Goal: Task Accomplishment & Management: Use online tool/utility

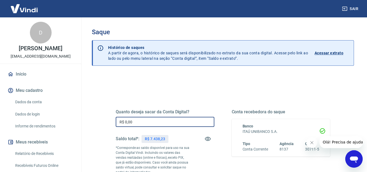
click at [135, 121] on input "R$ 0,00" at bounding box center [165, 122] width 99 height 10
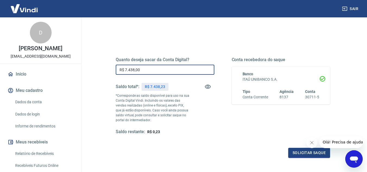
scroll to position [54, 0]
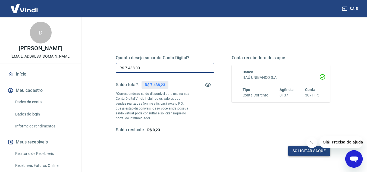
type input "R$ 7.438,00"
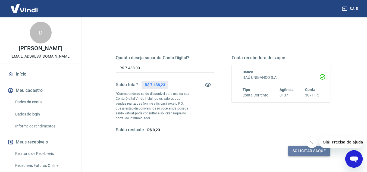
click at [300, 148] on button "Solicitar saque" at bounding box center [309, 151] width 42 height 10
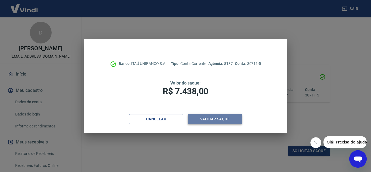
click at [210, 121] on button "Validar saque" at bounding box center [215, 119] width 54 height 10
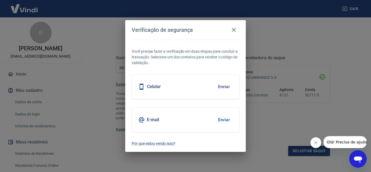
click at [223, 87] on button "Enviar" at bounding box center [224, 86] width 18 height 11
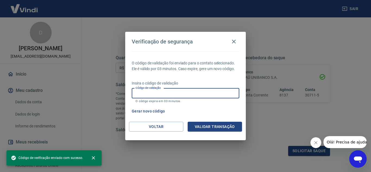
click at [181, 90] on input "Código de validação" at bounding box center [186, 93] width 108 height 10
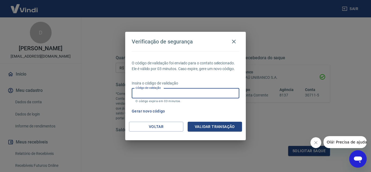
click at [139, 110] on button "Gerar novo código" at bounding box center [149, 111] width 38 height 10
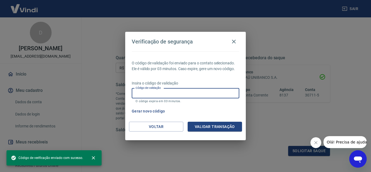
click at [146, 94] on input "Código de validação" at bounding box center [186, 93] width 108 height 10
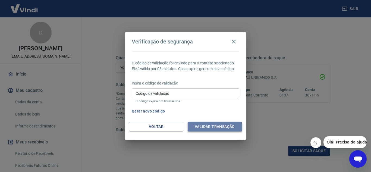
click at [222, 127] on button "Validar transação" at bounding box center [215, 127] width 54 height 10
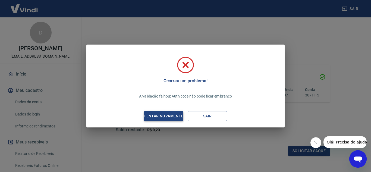
click at [167, 117] on div "Tentar novamente" at bounding box center [163, 116] width 53 height 7
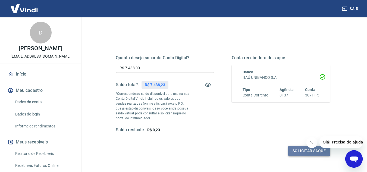
click at [293, 152] on button "Solicitar saque" at bounding box center [309, 151] width 42 height 10
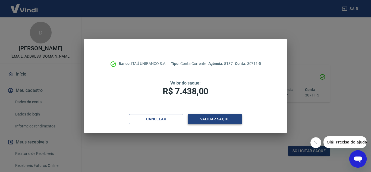
click at [202, 117] on button "Validar saque" at bounding box center [215, 119] width 54 height 10
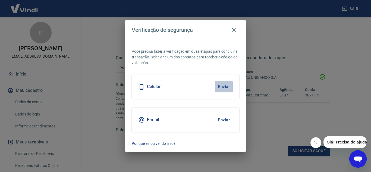
click at [220, 88] on button "Enviar" at bounding box center [224, 86] width 18 height 11
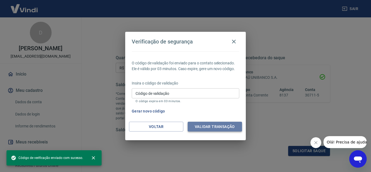
click at [219, 125] on button "Validar transação" at bounding box center [215, 127] width 54 height 10
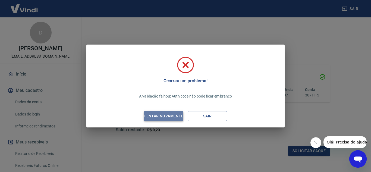
click at [157, 115] on div "Tentar novamente" at bounding box center [163, 116] width 53 height 7
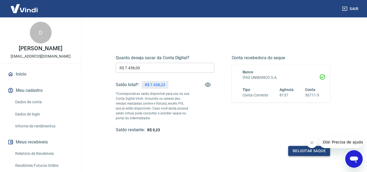
click at [296, 148] on button "Solicitar saque" at bounding box center [309, 151] width 42 height 10
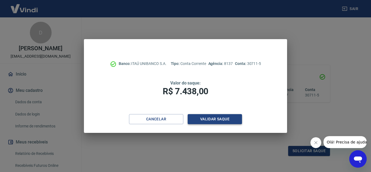
click at [220, 120] on button "Validar saque" at bounding box center [215, 119] width 54 height 10
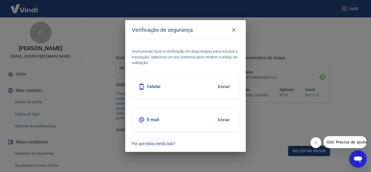
click at [224, 87] on button "Enviar" at bounding box center [224, 86] width 18 height 11
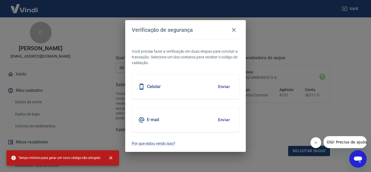
click at [316, 144] on icon "Fechar mensagem da empresa" at bounding box center [315, 142] width 4 height 4
click at [232, 29] on icon "button" at bounding box center [234, 30] width 7 height 7
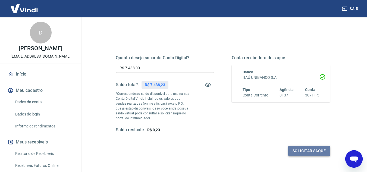
click at [302, 147] on button "Solicitar saque" at bounding box center [309, 151] width 42 height 10
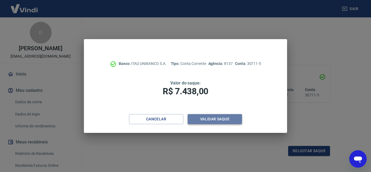
click at [225, 123] on button "Validar saque" at bounding box center [215, 119] width 54 height 10
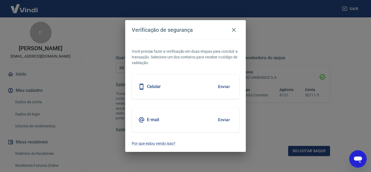
click at [222, 86] on button "Enviar" at bounding box center [224, 86] width 18 height 11
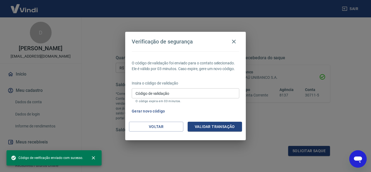
click at [170, 95] on input "Código de validação" at bounding box center [186, 93] width 108 height 10
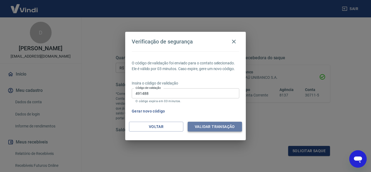
click at [212, 125] on button "Validar transação" at bounding box center [215, 127] width 54 height 10
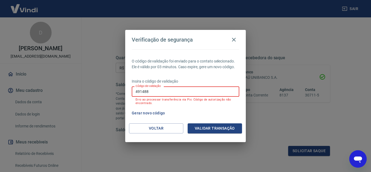
click at [161, 90] on input "491488" at bounding box center [186, 91] width 108 height 10
type input "4"
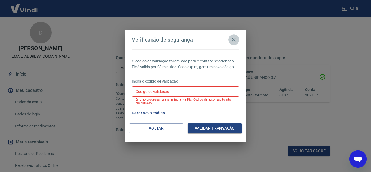
click at [234, 39] on icon "button" at bounding box center [234, 39] width 7 height 7
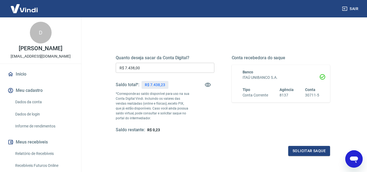
click at [234, 39] on div "Quanto deseja sacar da Conta Digital? R$ 7.438,00 ​ Saldo total*: R$ 7.438,23 *…" at bounding box center [222, 96] width 227 height 131
